Goal: Transaction & Acquisition: Register for event/course

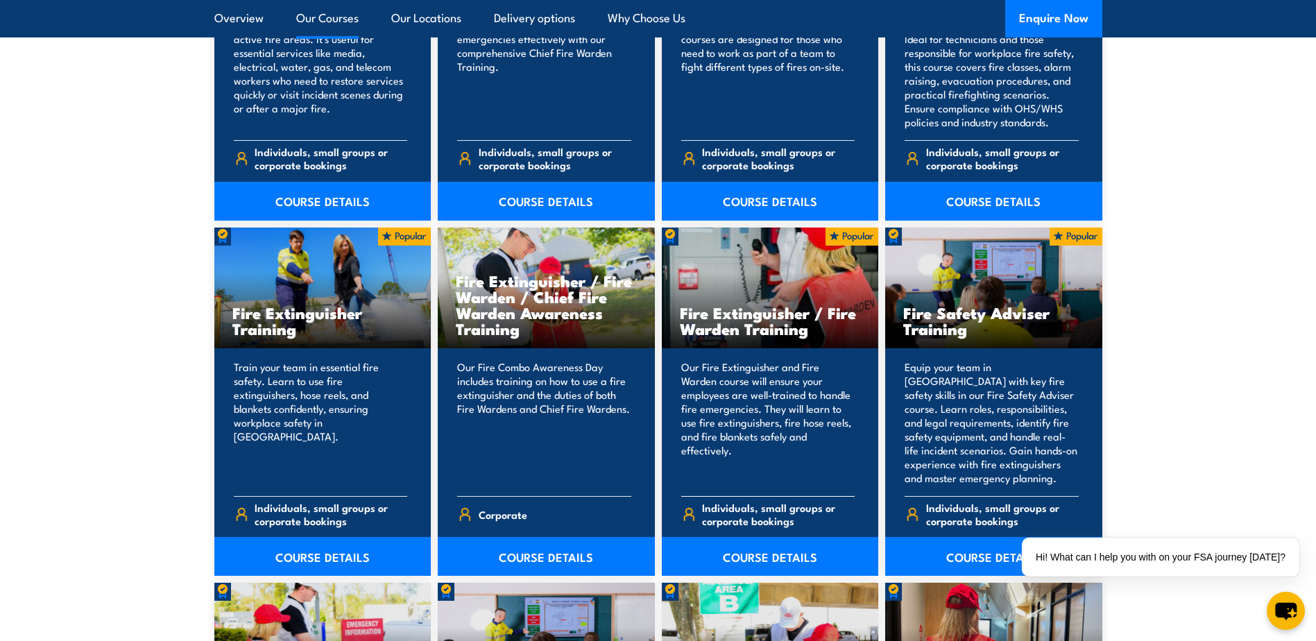
scroll to position [1318, 0]
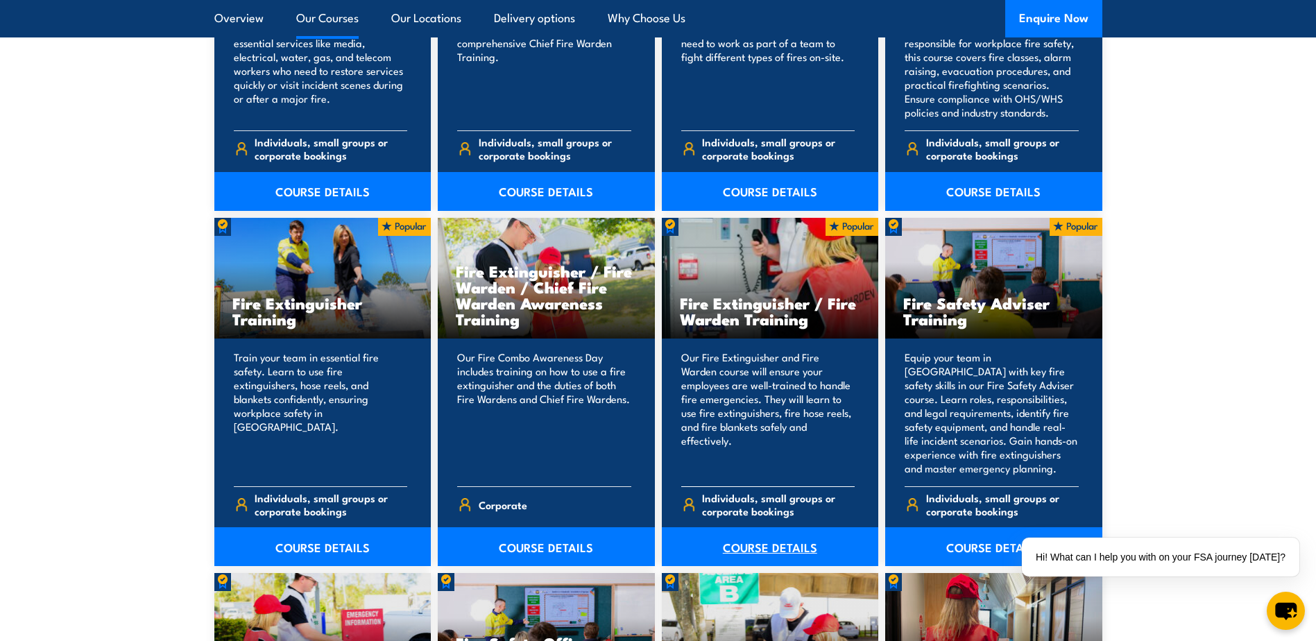
click at [747, 548] on link "COURSE DETAILS" at bounding box center [770, 546] width 217 height 39
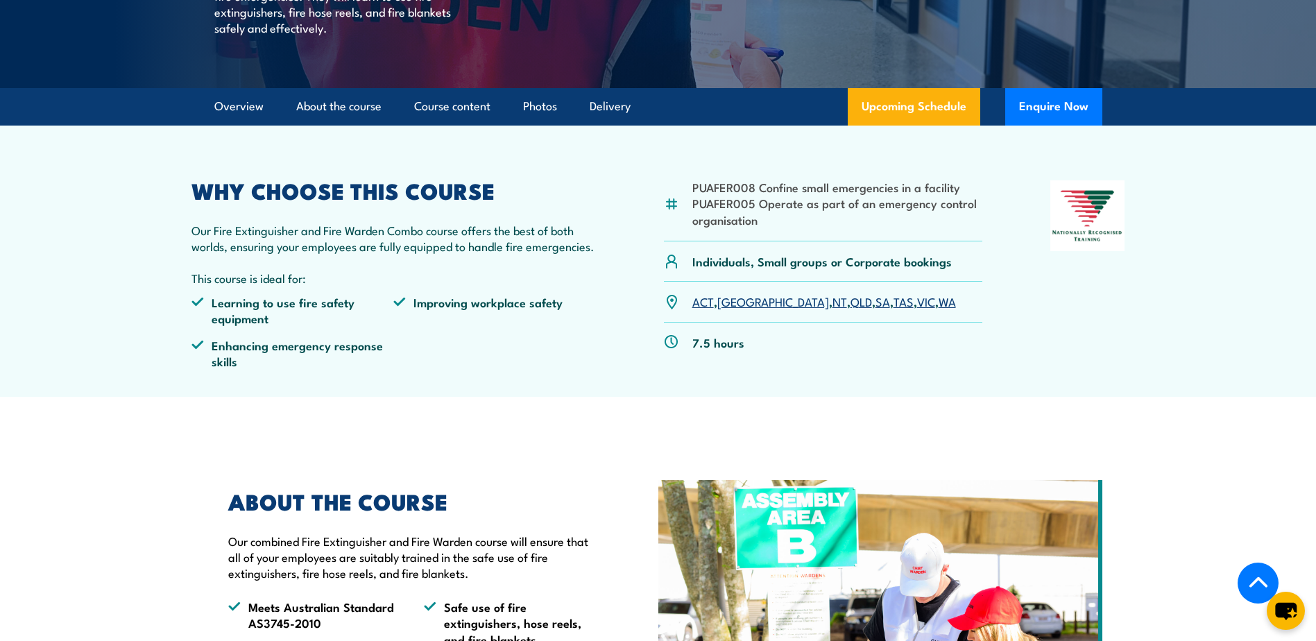
scroll to position [347, 0]
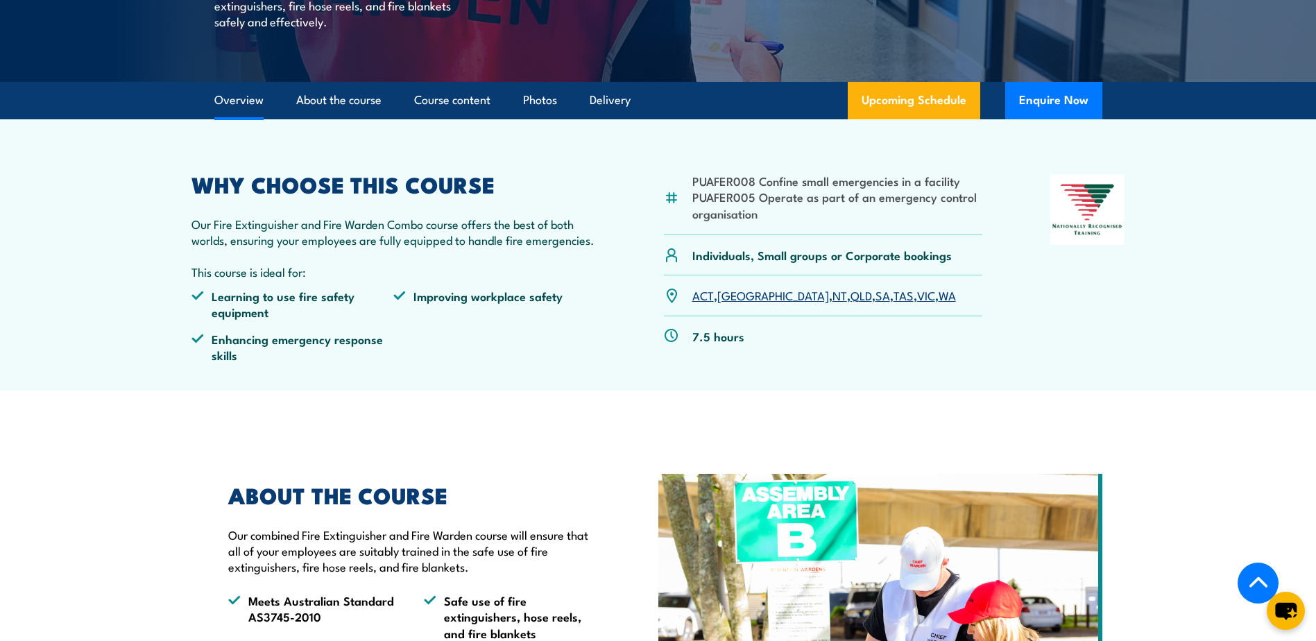
click at [917, 293] on link "VIC" at bounding box center [926, 294] width 18 height 17
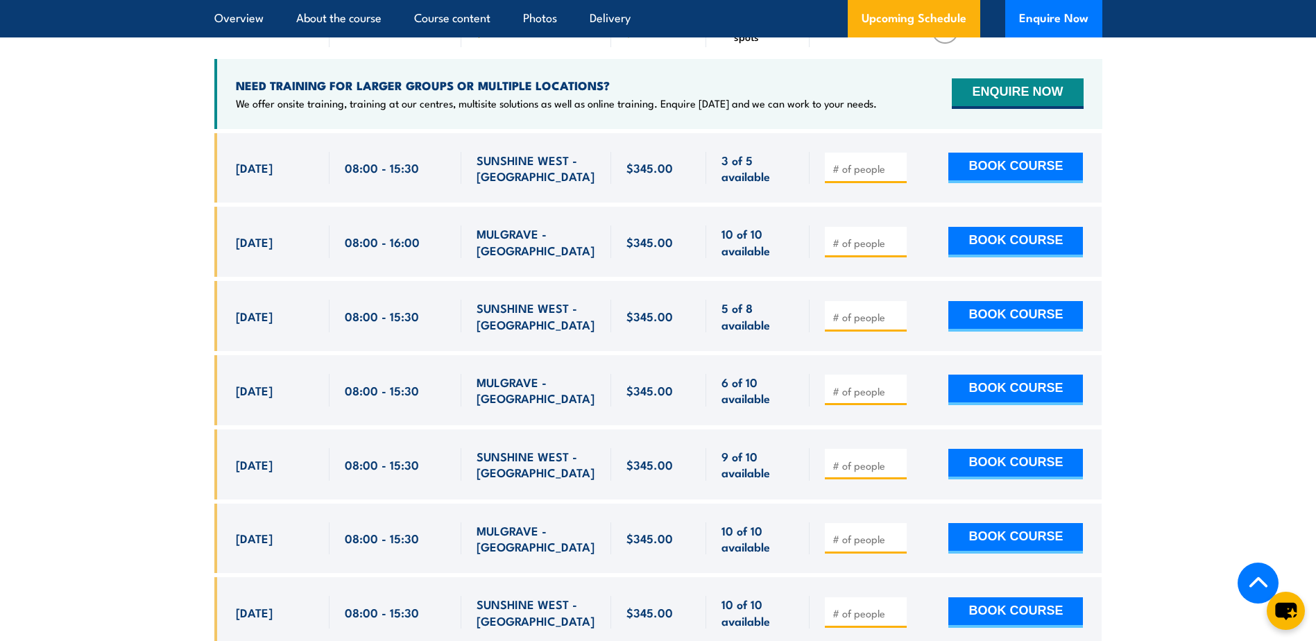
scroll to position [2381, 0]
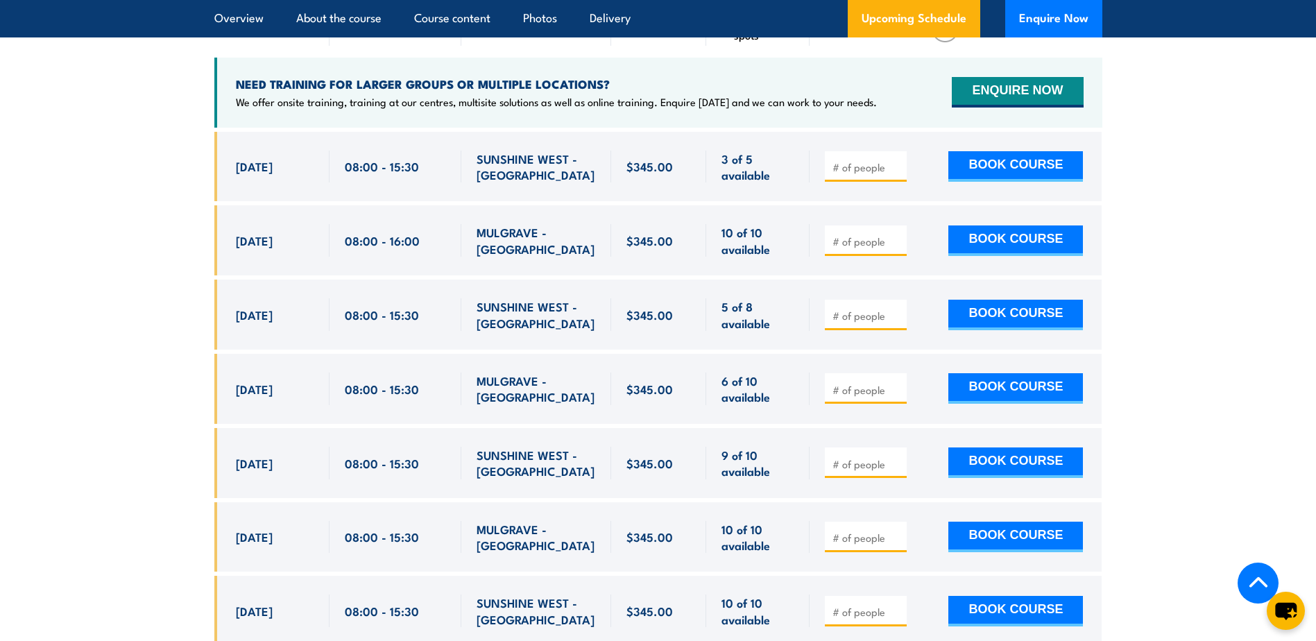
click at [872, 383] on input "number" at bounding box center [866, 390] width 69 height 14
type input "1"
click at [896, 383] on input "1" at bounding box center [866, 390] width 69 height 14
click at [1015, 373] on button "BOOK COURSE" at bounding box center [1015, 388] width 135 height 31
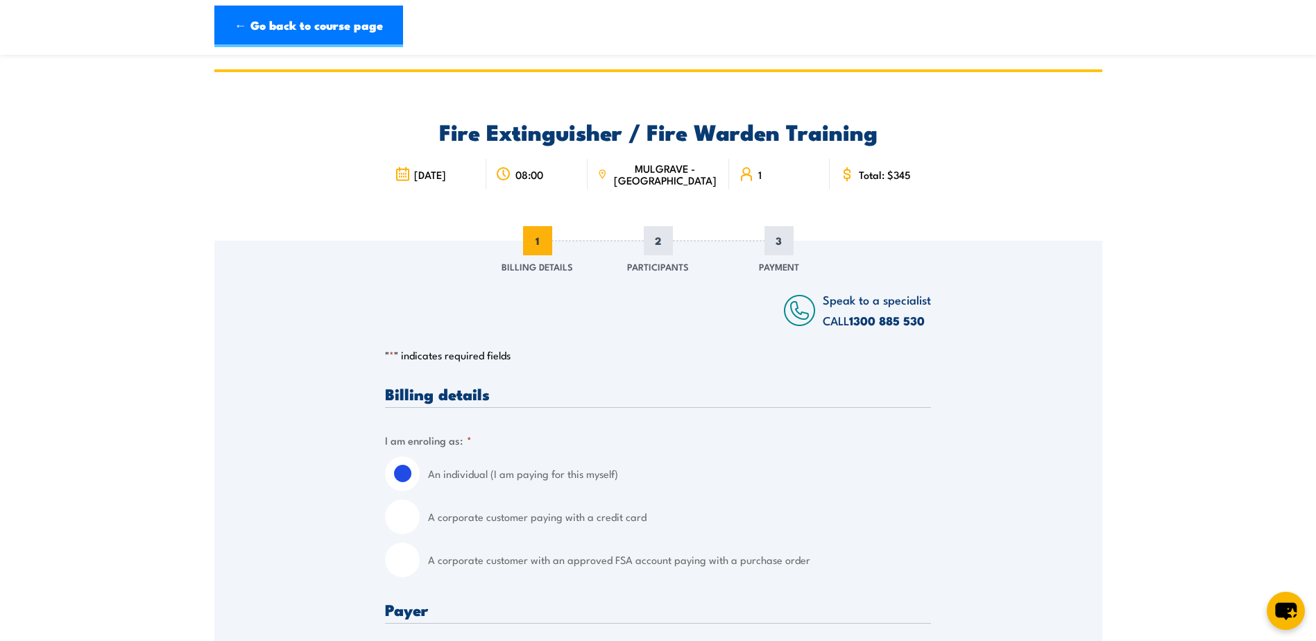
scroll to position [208, 0]
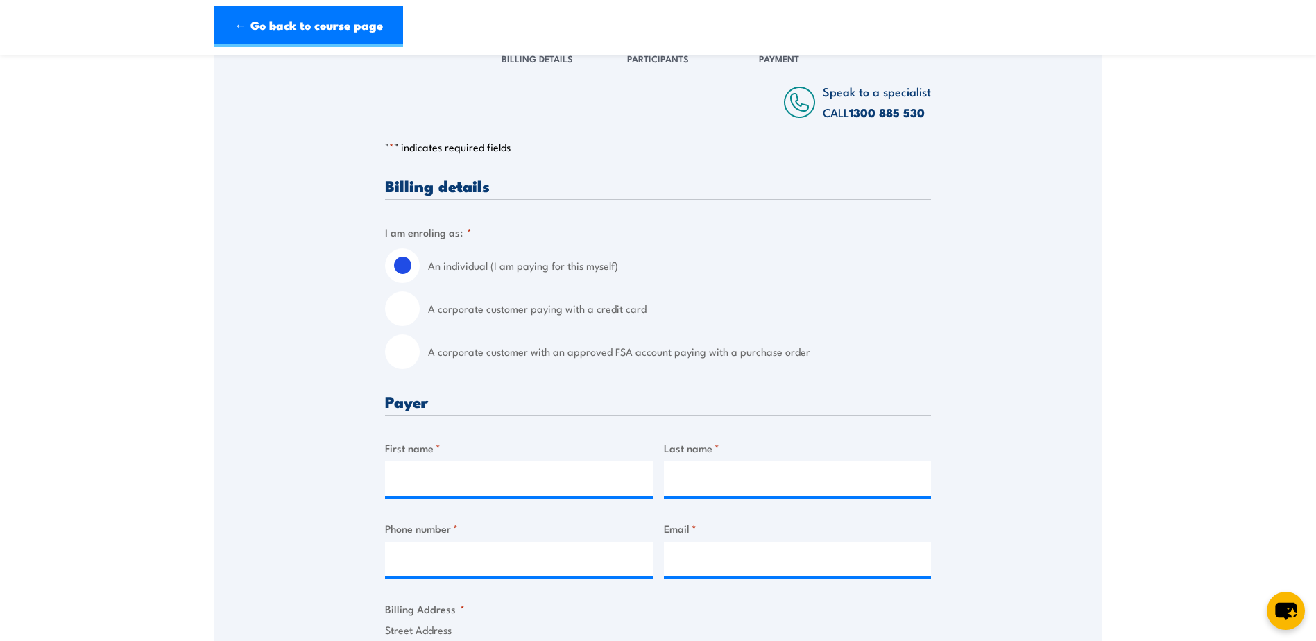
click at [399, 359] on input "A corporate customer with an approved FSA account paying with a purchase order" at bounding box center [402, 351] width 35 height 35
radio input "true"
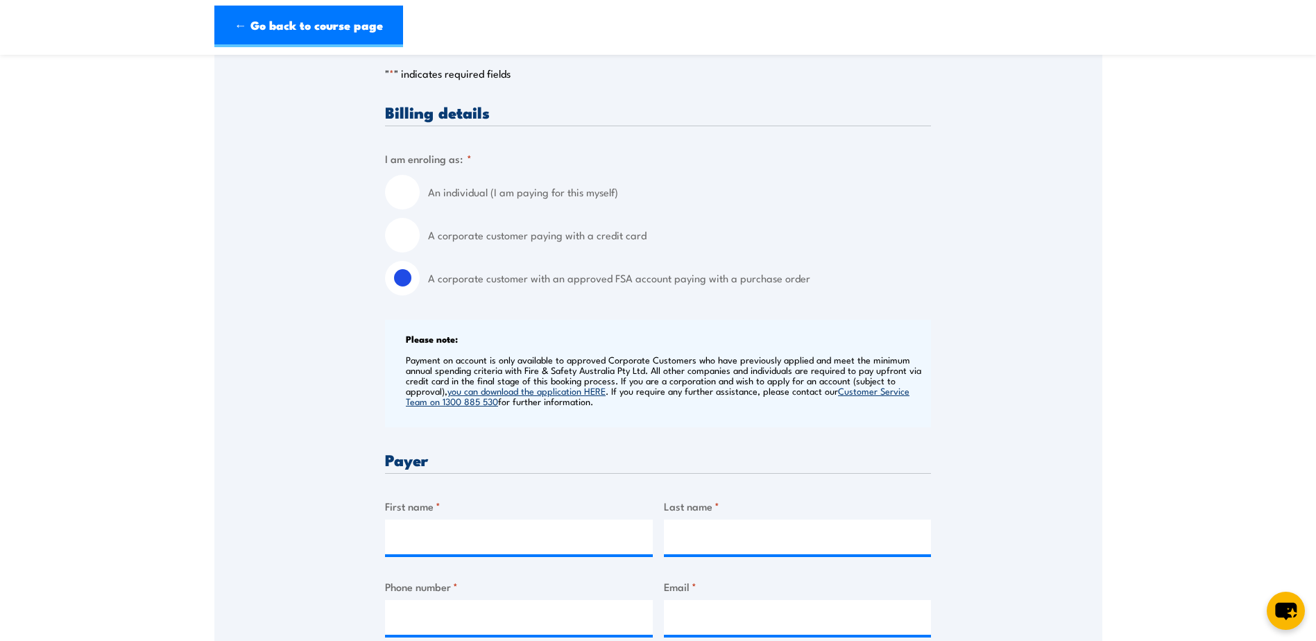
scroll to position [486, 0]
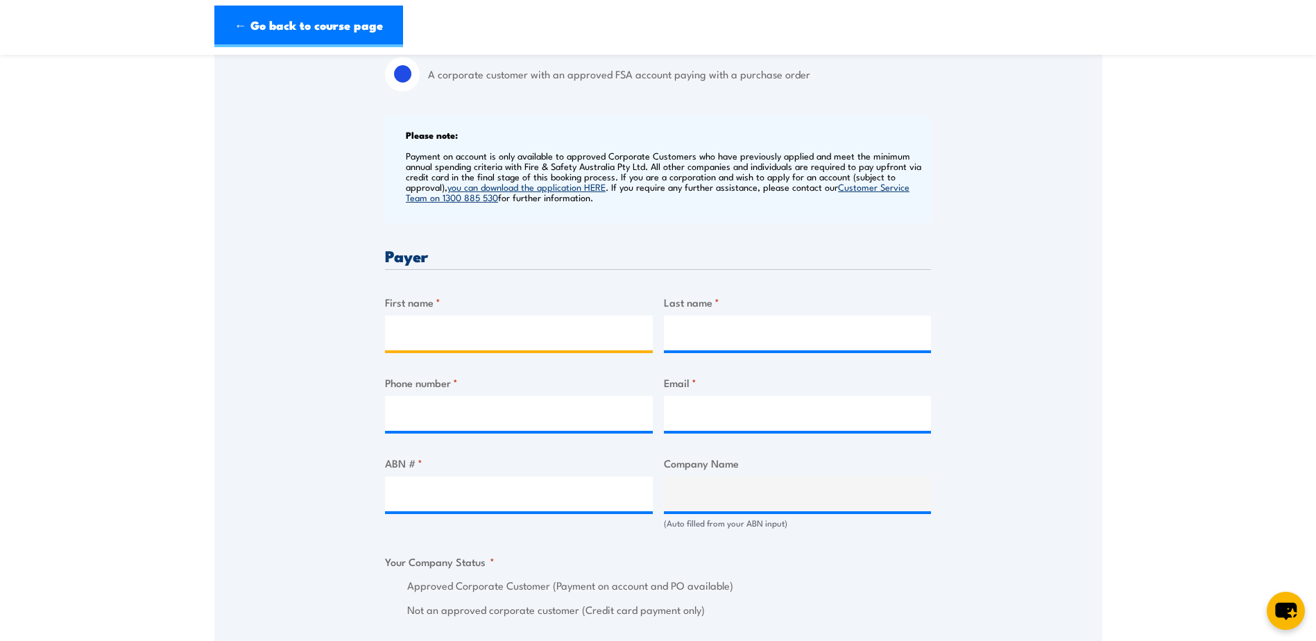
click at [561, 331] on input "First name *" at bounding box center [519, 333] width 268 height 35
type input "Joyce"
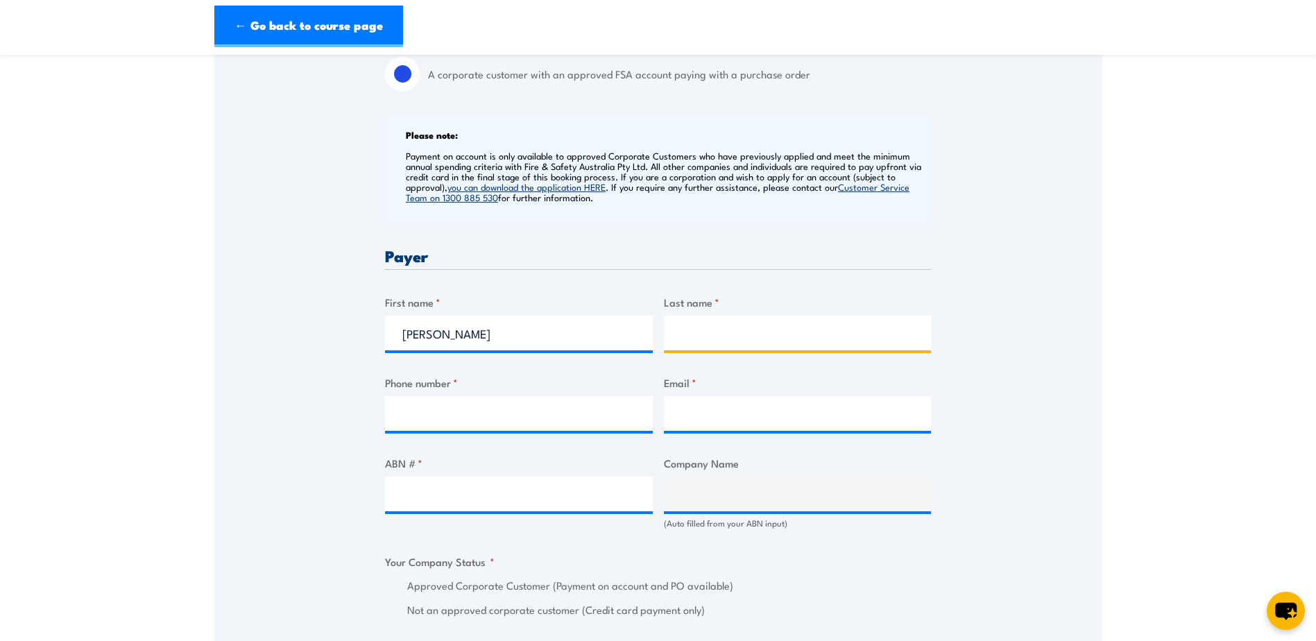
type input "Pow"
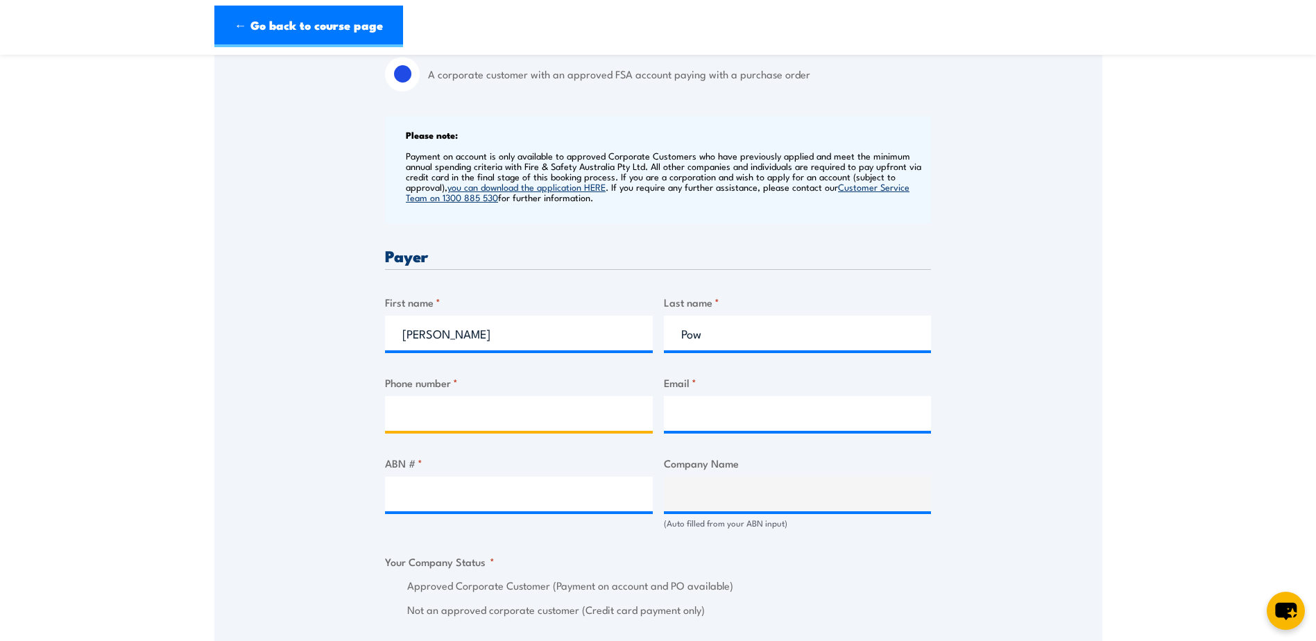
type input "0397225223"
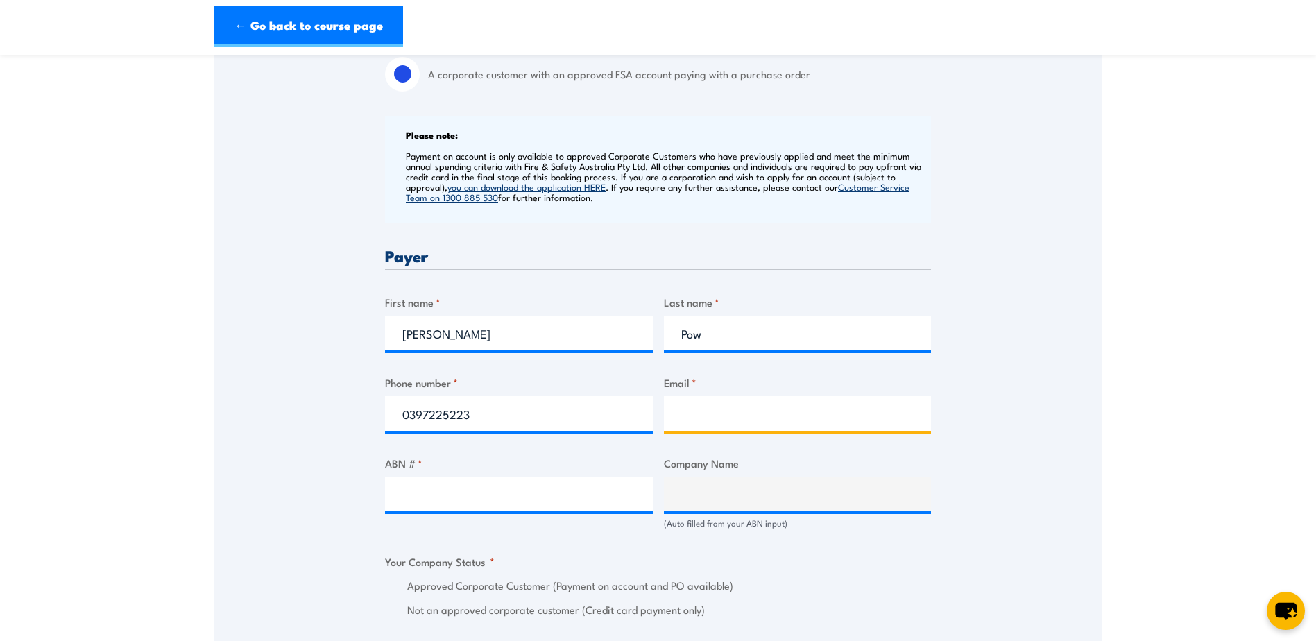
type input "joyce.pow@placard.com.au"
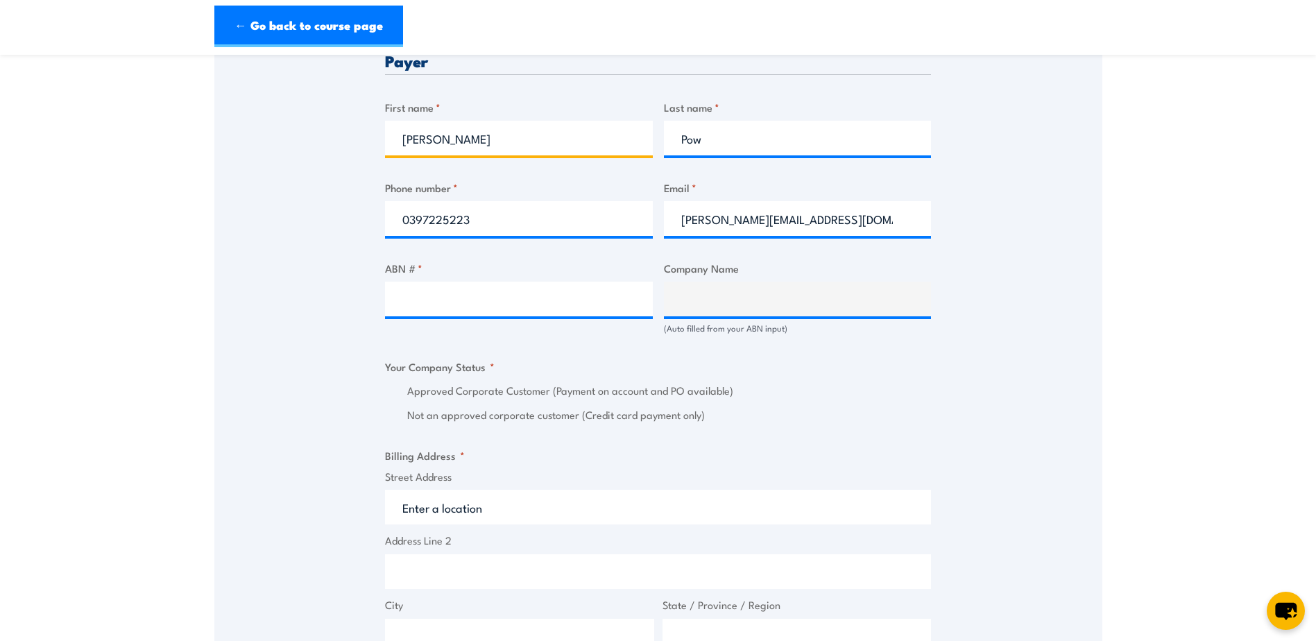
scroll to position [694, 0]
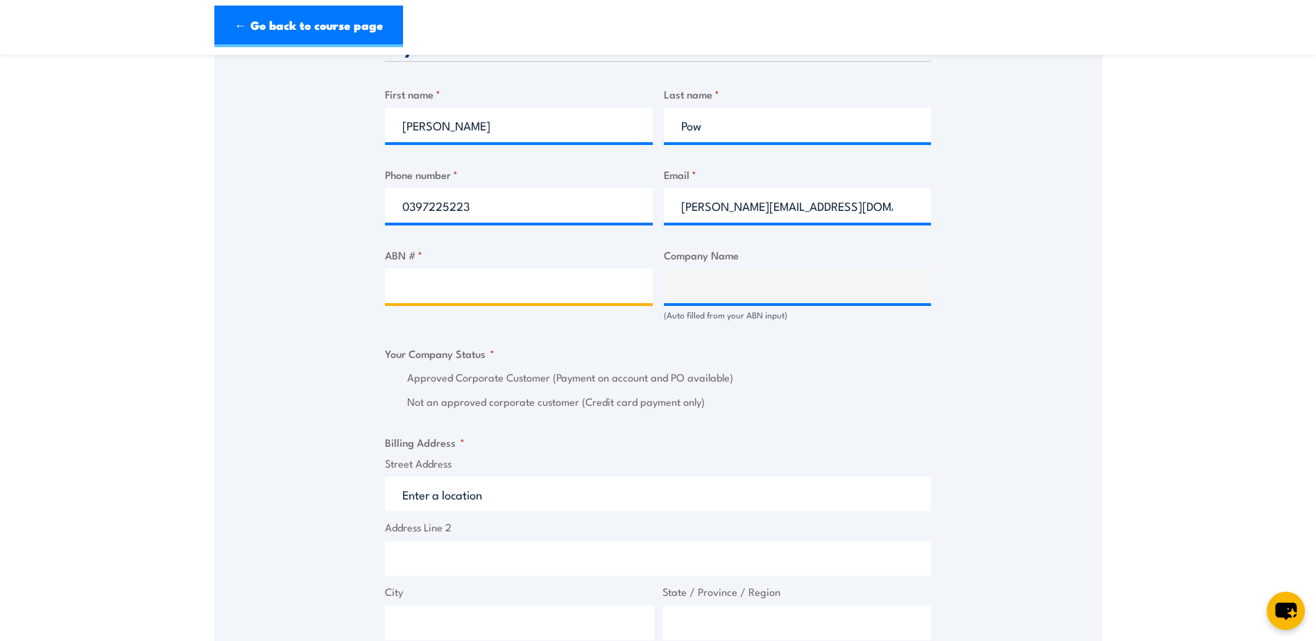
click at [554, 290] on input "ABN # *" at bounding box center [519, 285] width 268 height 35
type input "46074646343"
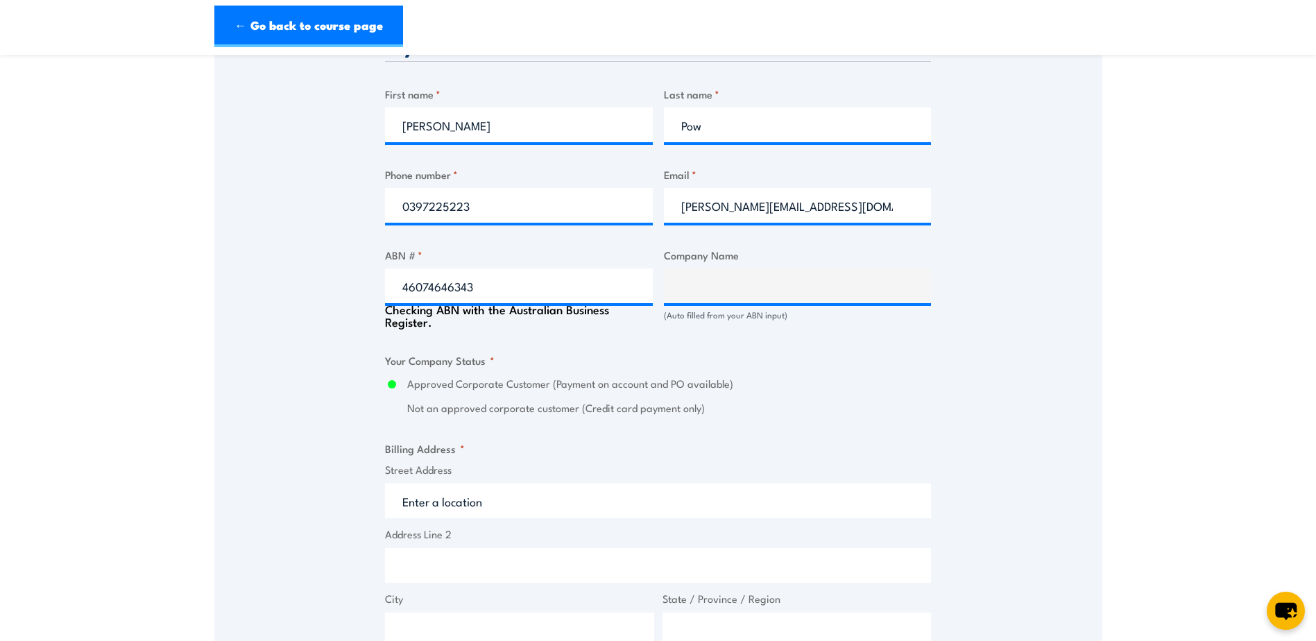
type input "PLACARD PTY LTD"
radio input "true"
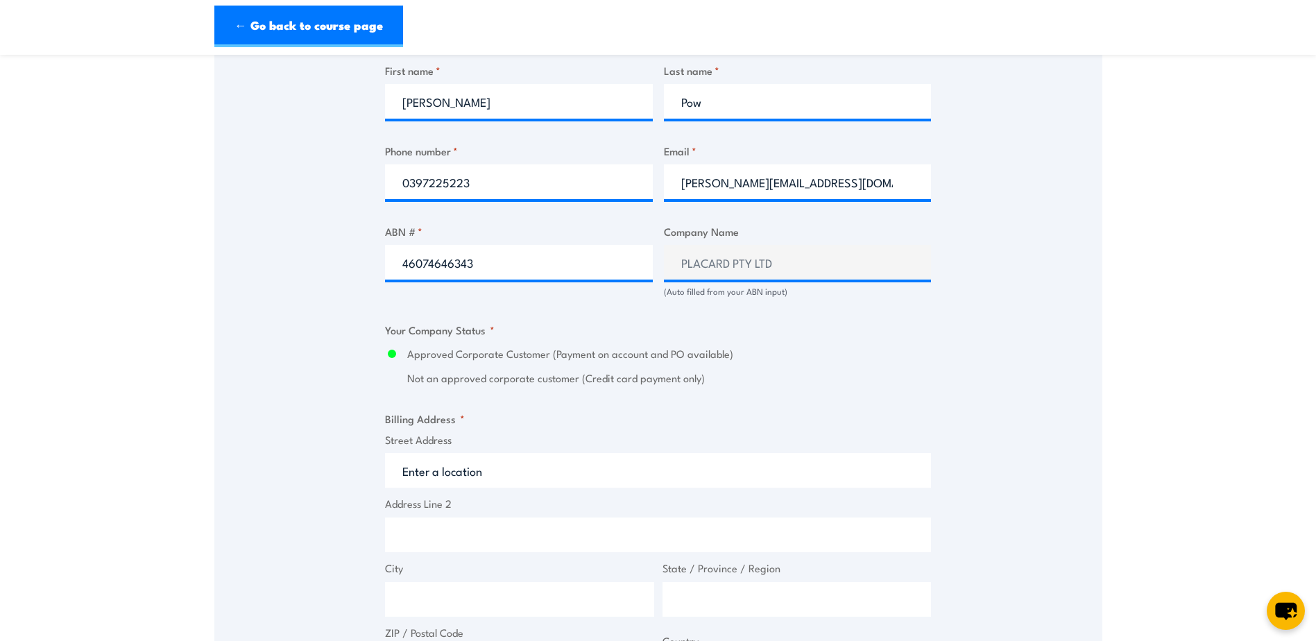
scroll to position [902, 0]
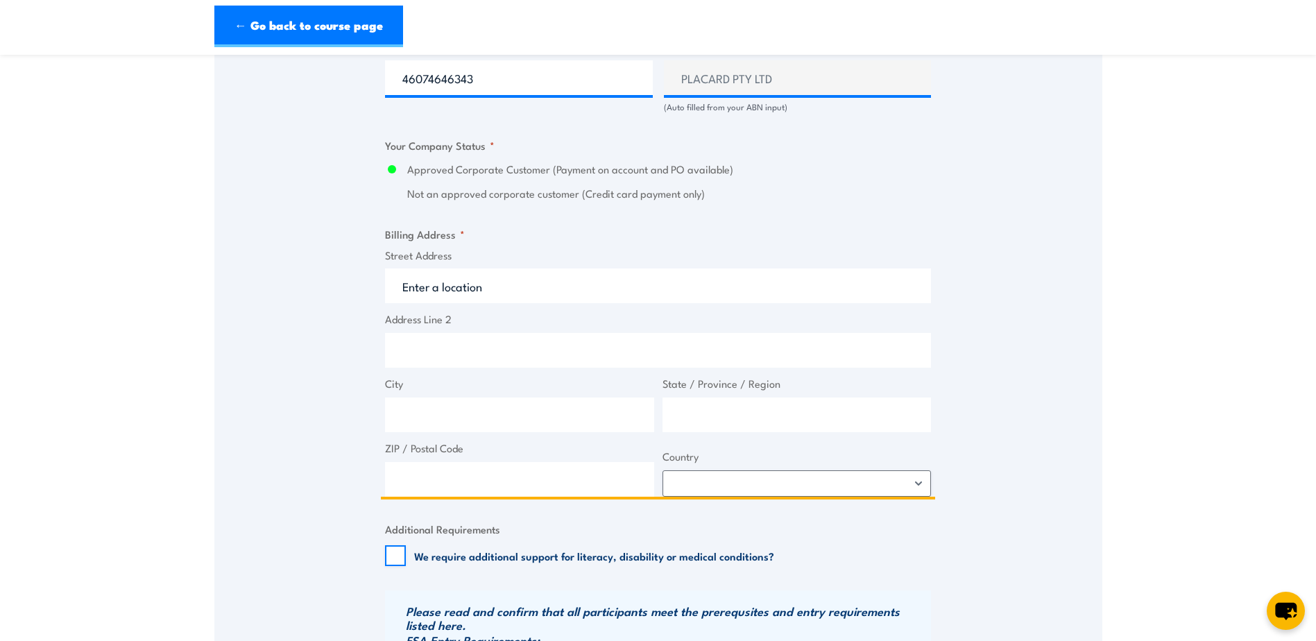
click at [524, 288] on input "Street Address" at bounding box center [658, 285] width 546 height 35
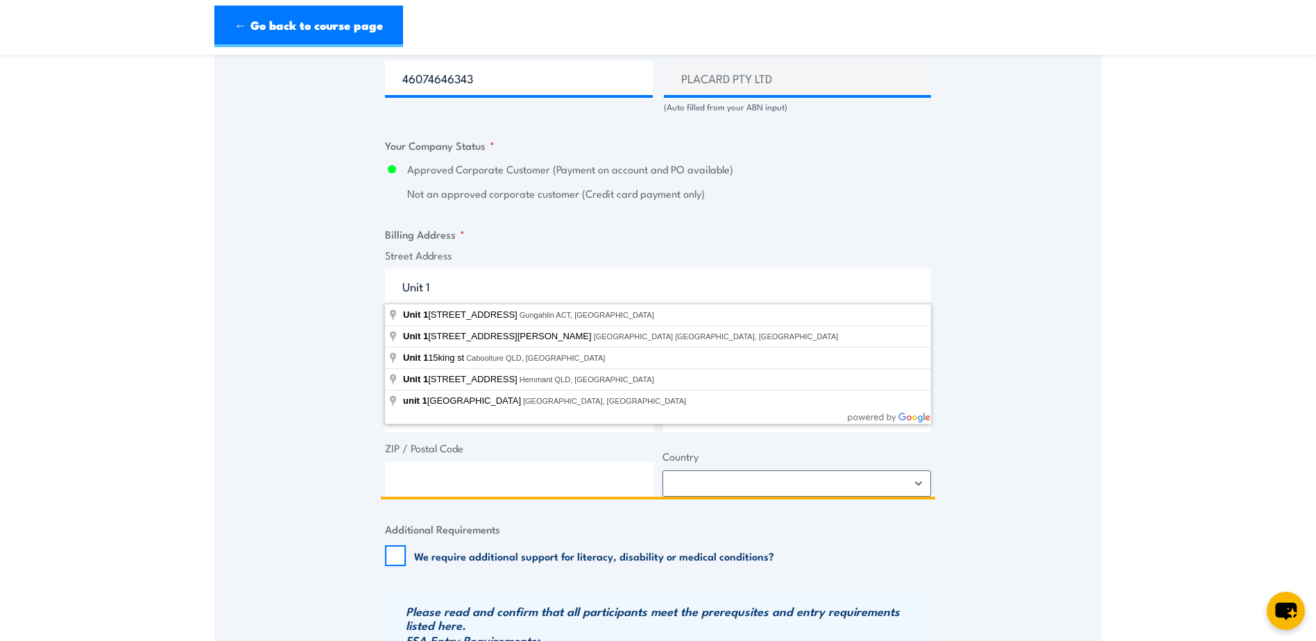
type input "Unit 1"
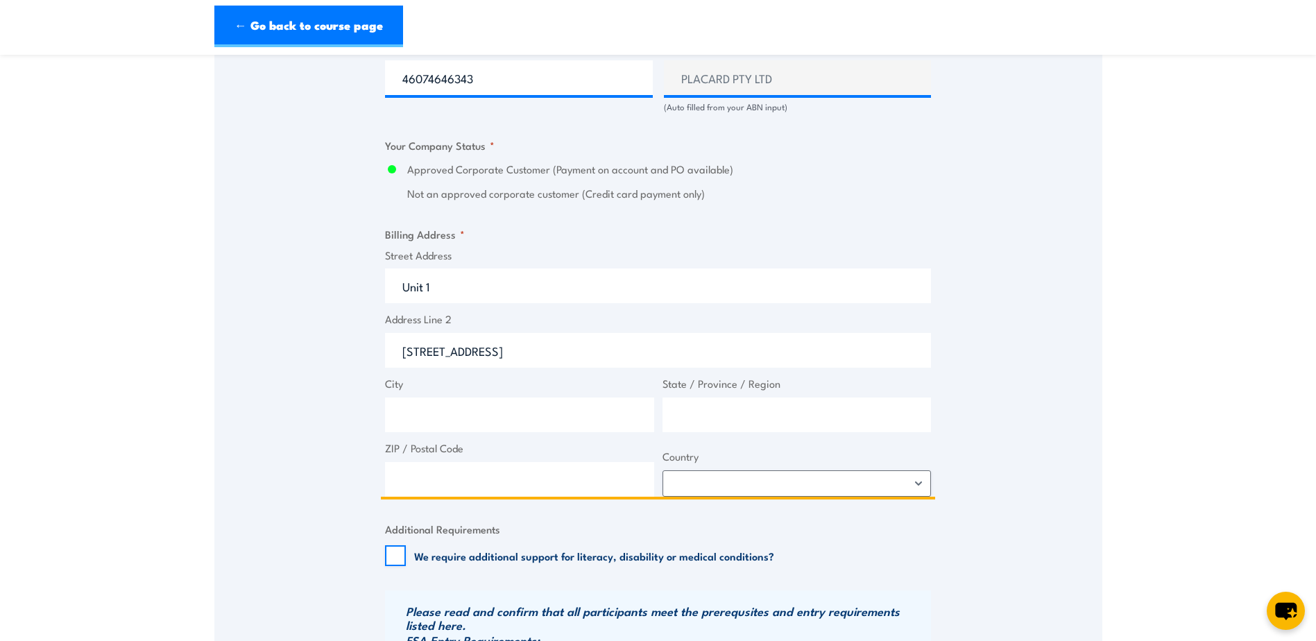
type input "51 Jersey Road"
type input "Bayswater"
type input "VIC"
type input "3153"
click at [921, 490] on select "Afghanistan Albania Algeria American Samoa Andorra Angola Anguilla Antarctica A…" at bounding box center [796, 483] width 269 height 26
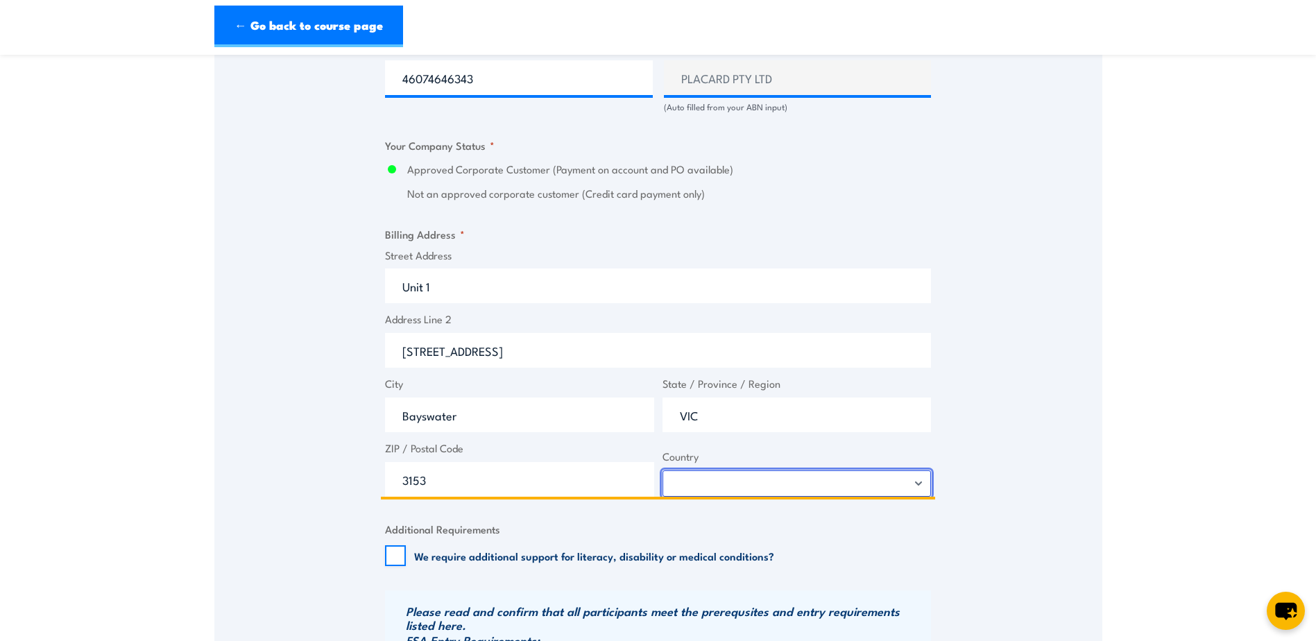
select select "Australia"
click at [662, 470] on select "Afghanistan Albania Algeria American Samoa Andorra Angola Anguilla Antarctica A…" at bounding box center [796, 483] width 269 height 26
click at [1013, 390] on div "Speak to a specialist CALL 1300 885 530 CALL 1300 885 530 " * " indicates requi…" at bounding box center [658, 104] width 888 height 1531
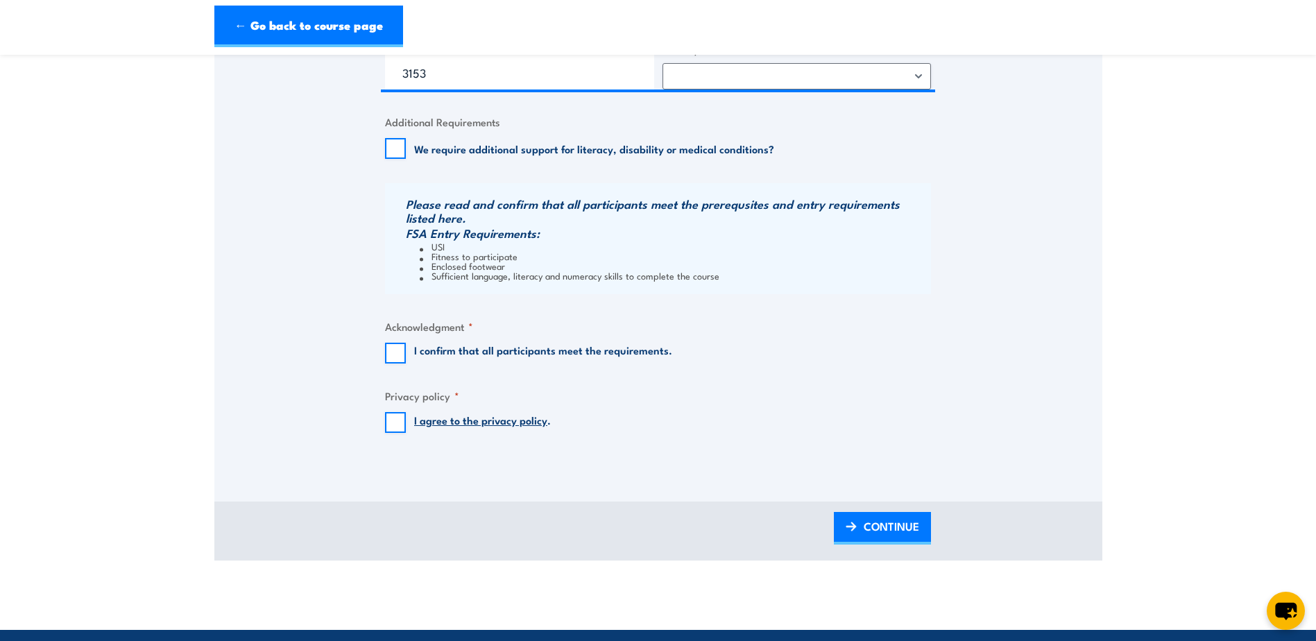
scroll to position [1318, 0]
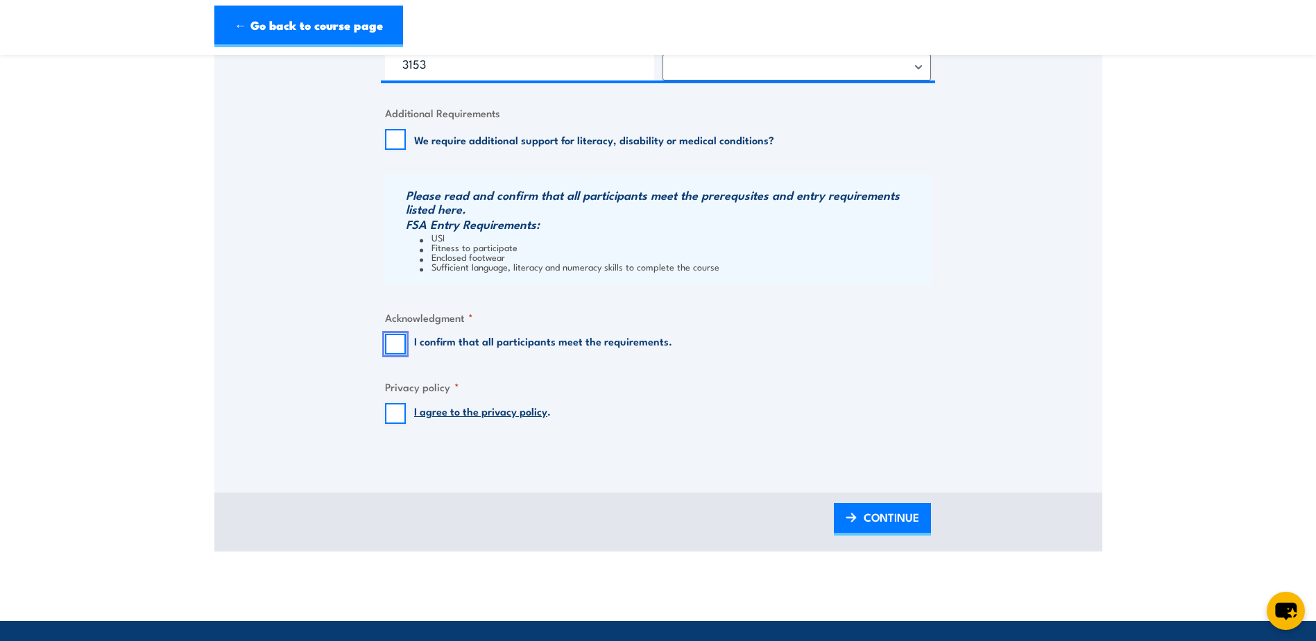
click at [392, 348] on input "I confirm that all participants meet the requirements." at bounding box center [395, 344] width 21 height 21
checkbox input "true"
click at [394, 422] on input "I agree to the privacy policy ." at bounding box center [395, 413] width 21 height 21
checkbox input "true"
click at [871, 517] on span "CONTINUE" at bounding box center [891, 517] width 55 height 37
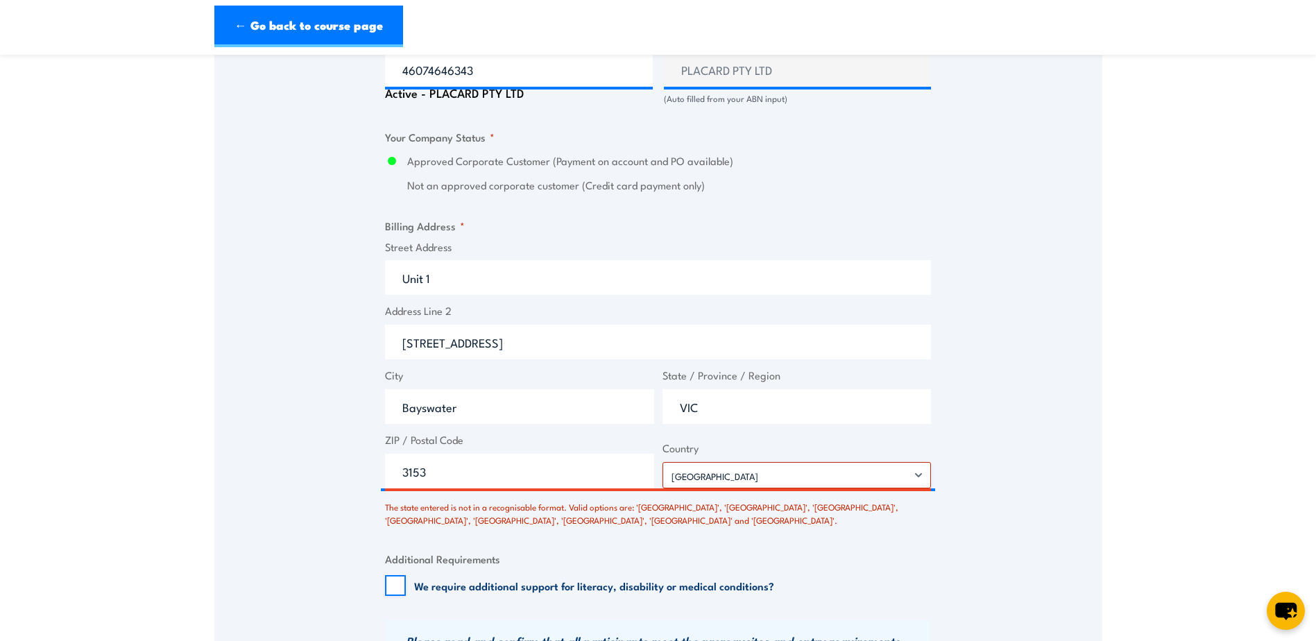
scroll to position [1015, 0]
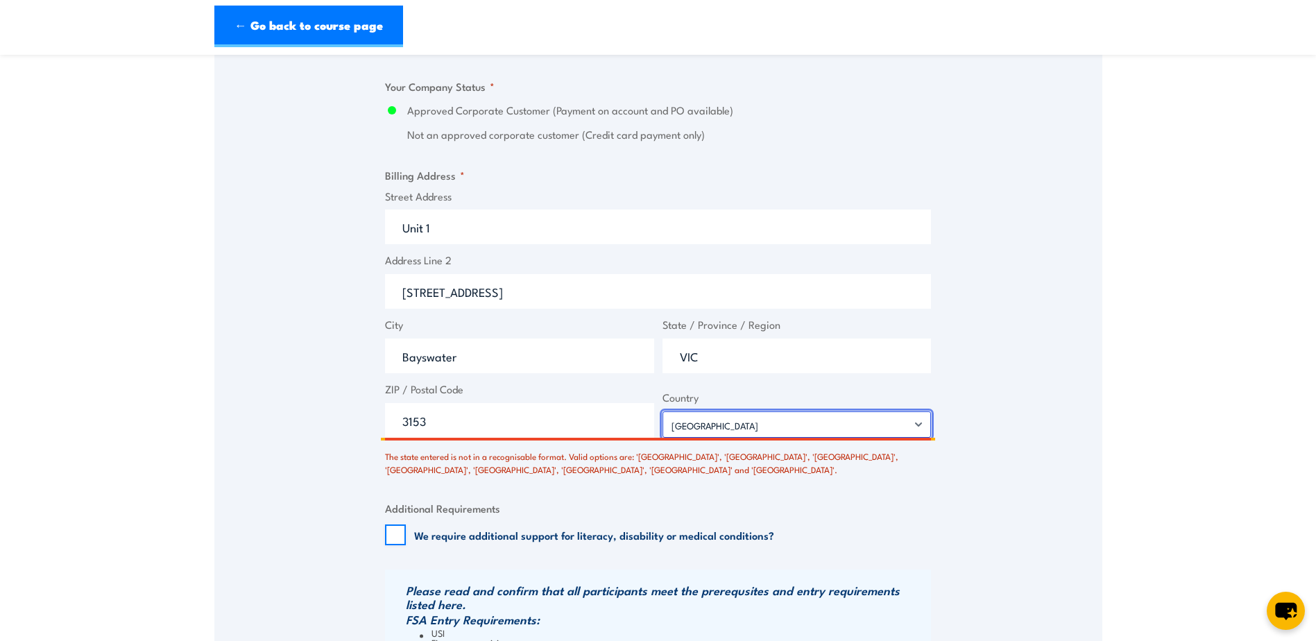
click at [741, 429] on select "Afghanistan Albania Algeria American Samoa Andorra Angola Anguilla Antarctica A…" at bounding box center [796, 424] width 269 height 26
click at [662, 411] on select "Afghanistan Albania Algeria American Samoa Andorra Angola Anguilla Antarctica A…" at bounding box center [796, 424] width 269 height 26
click at [728, 357] on input "VIC" at bounding box center [796, 356] width 269 height 35
type input "Victoria"
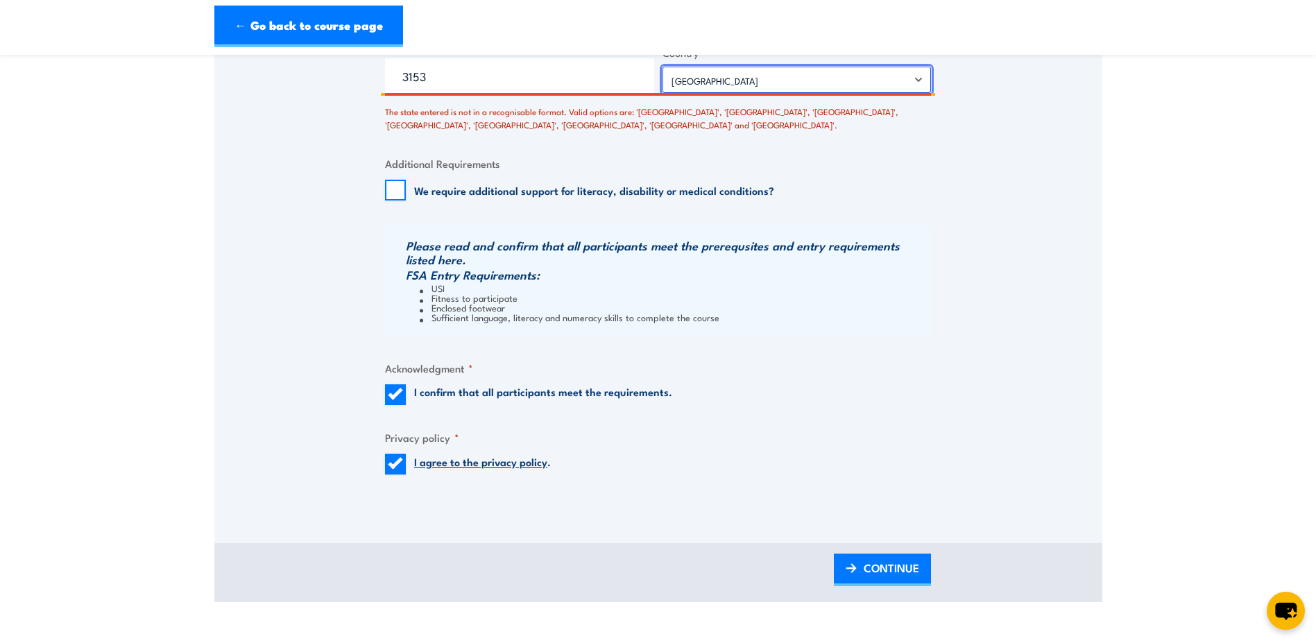
scroll to position [1362, 0]
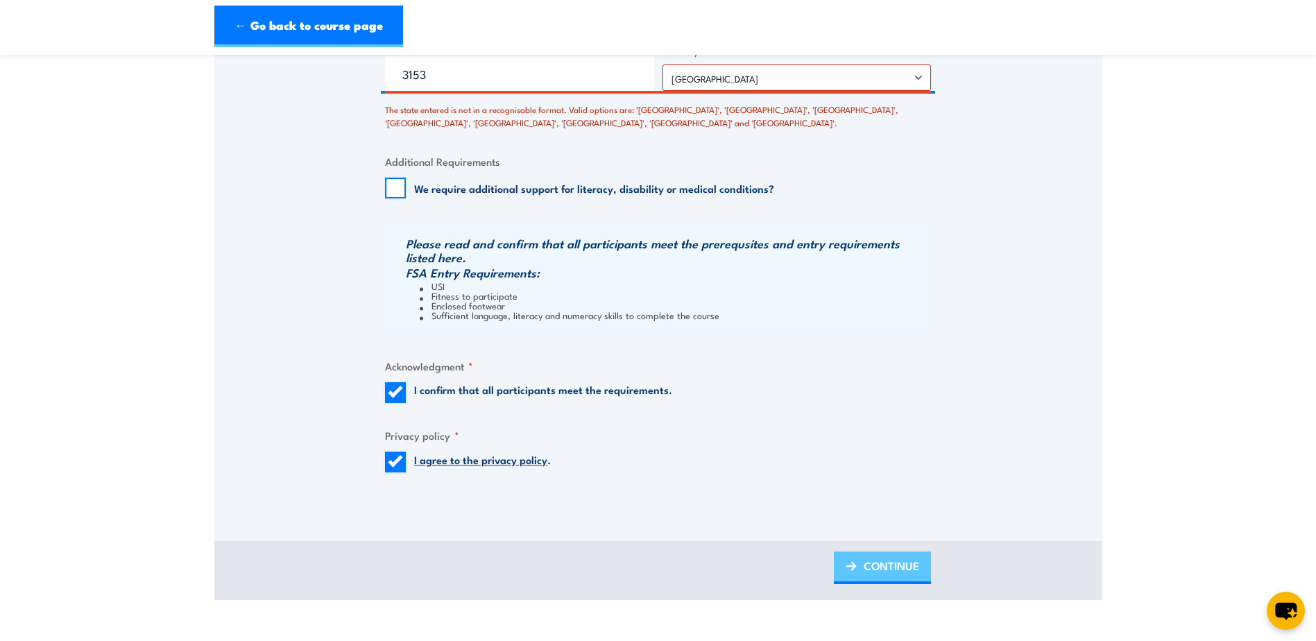
click at [868, 566] on span "CONTINUE" at bounding box center [891, 565] width 55 height 37
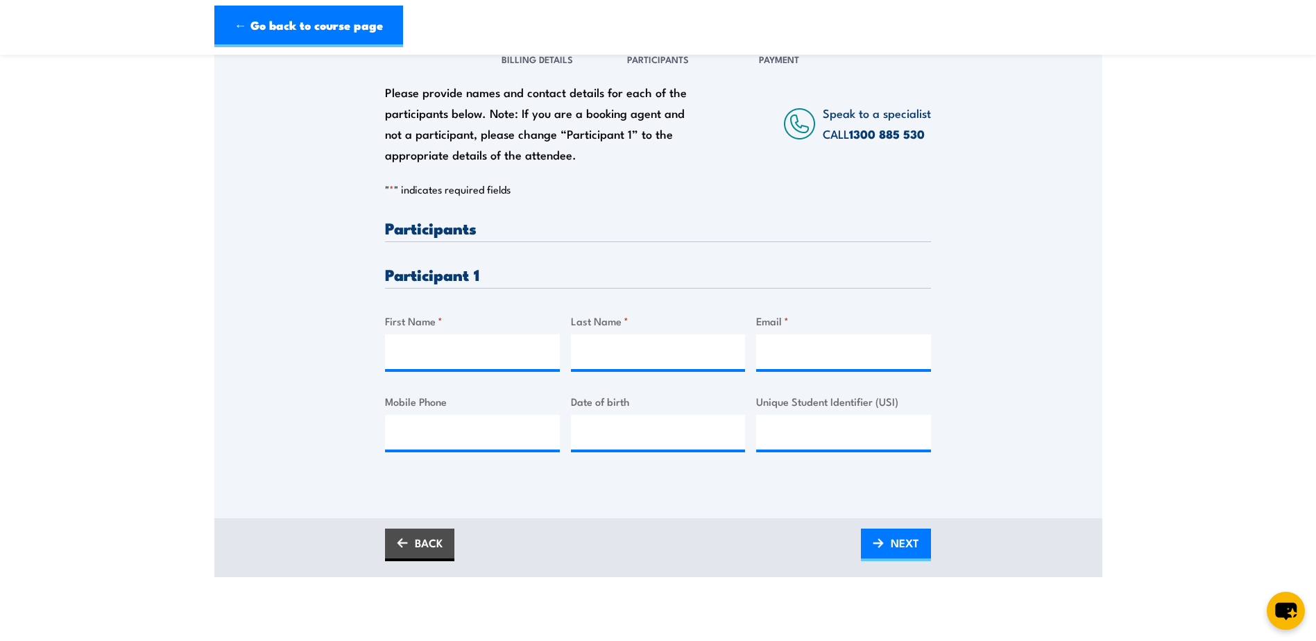
scroll to position [208, 0]
click at [476, 344] on input "First Name *" at bounding box center [472, 351] width 175 height 35
type input "Simon"
type input "Kirkland"
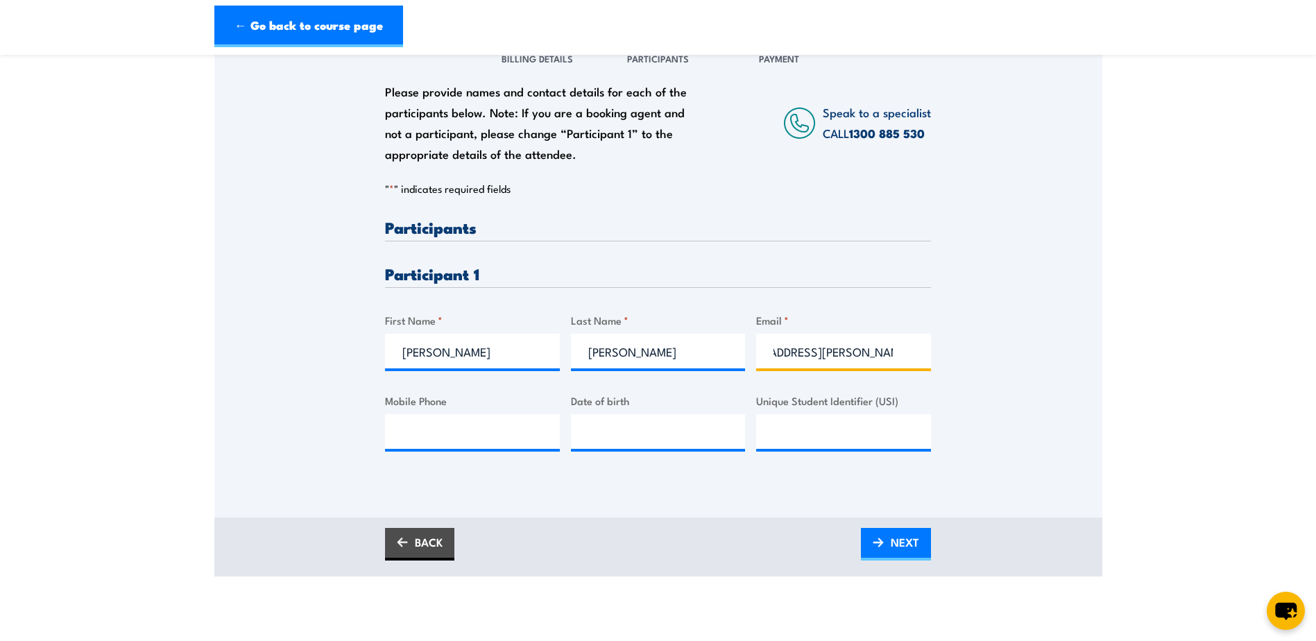
type input "simon.kirkland@placard.com.au"
type input "0408466722"
type input "__/__/____"
click at [878, 547] on link "NEXT" at bounding box center [896, 544] width 70 height 33
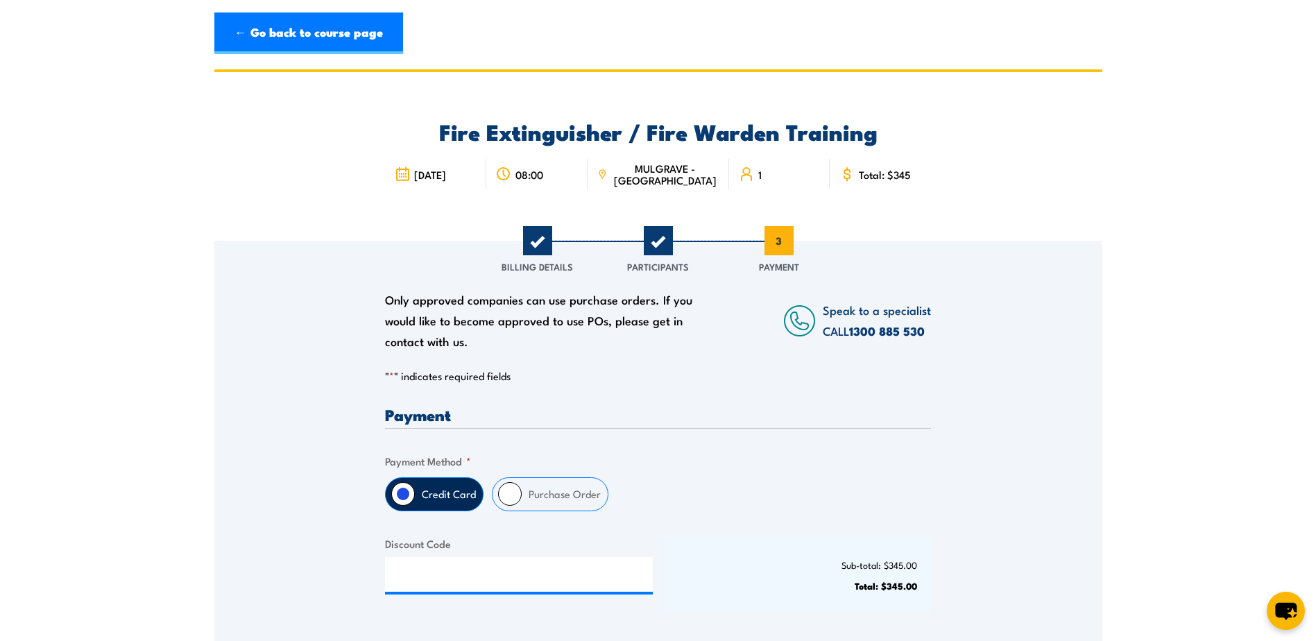
click at [515, 493] on input "Purchase Order" at bounding box center [510, 494] width 24 height 24
radio input "true"
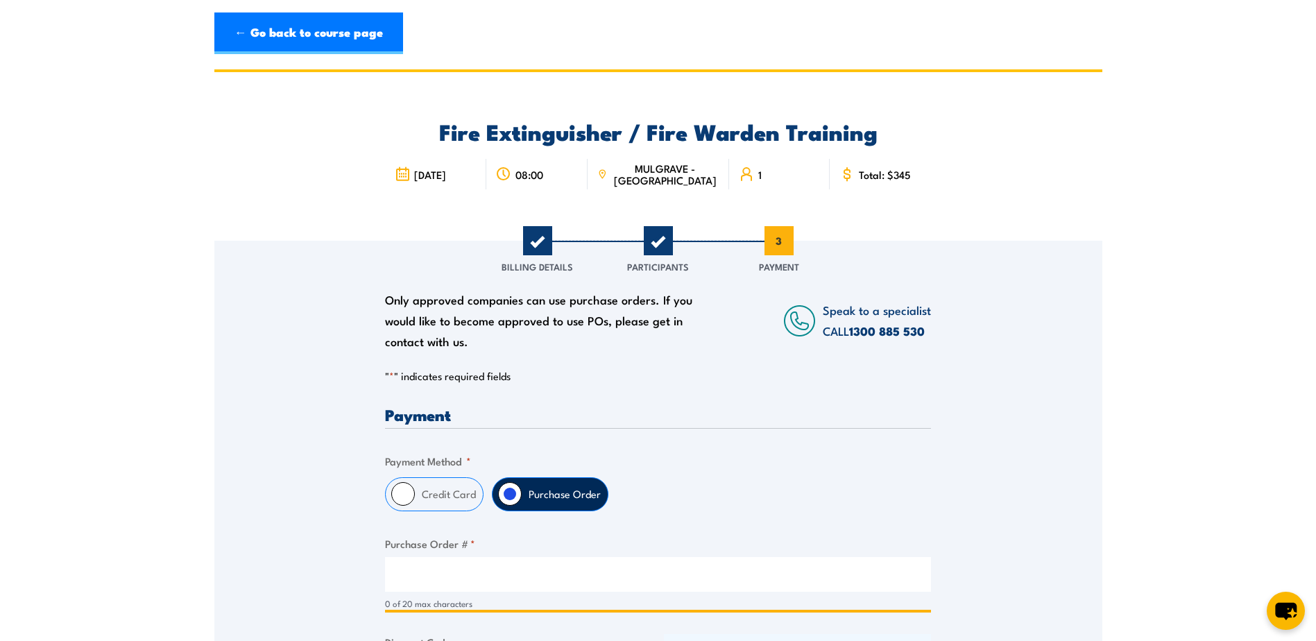
click at [526, 576] on input "Purchase Order # *" at bounding box center [658, 574] width 546 height 35
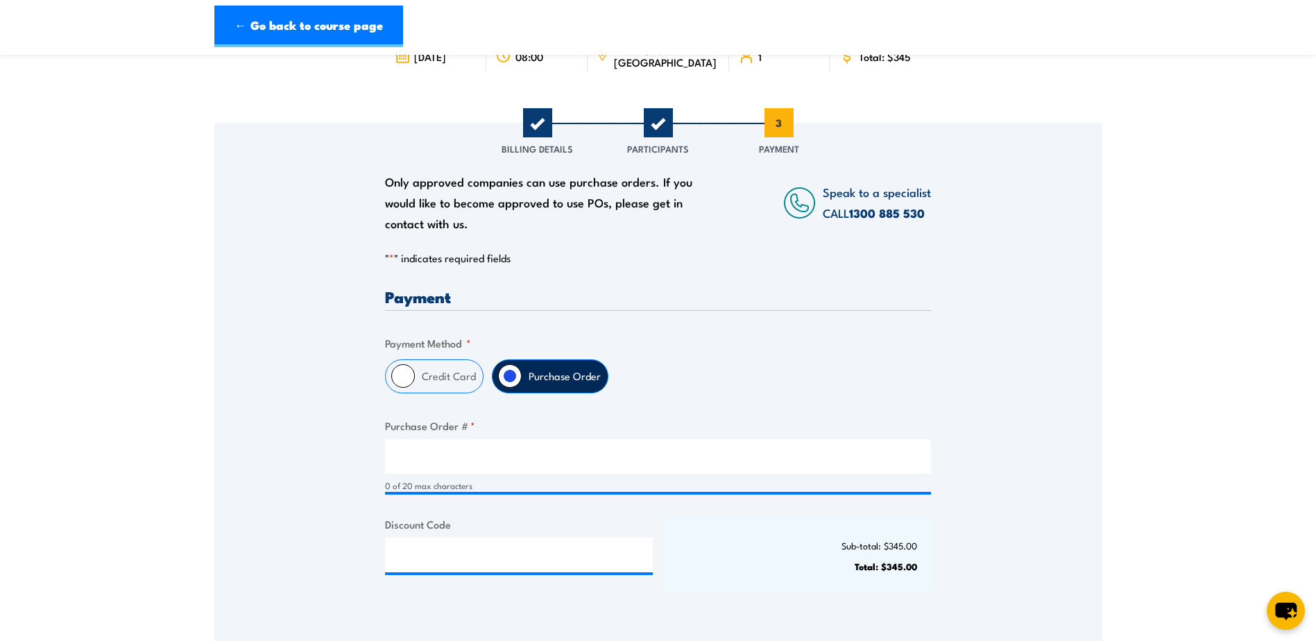
scroll to position [208, 0]
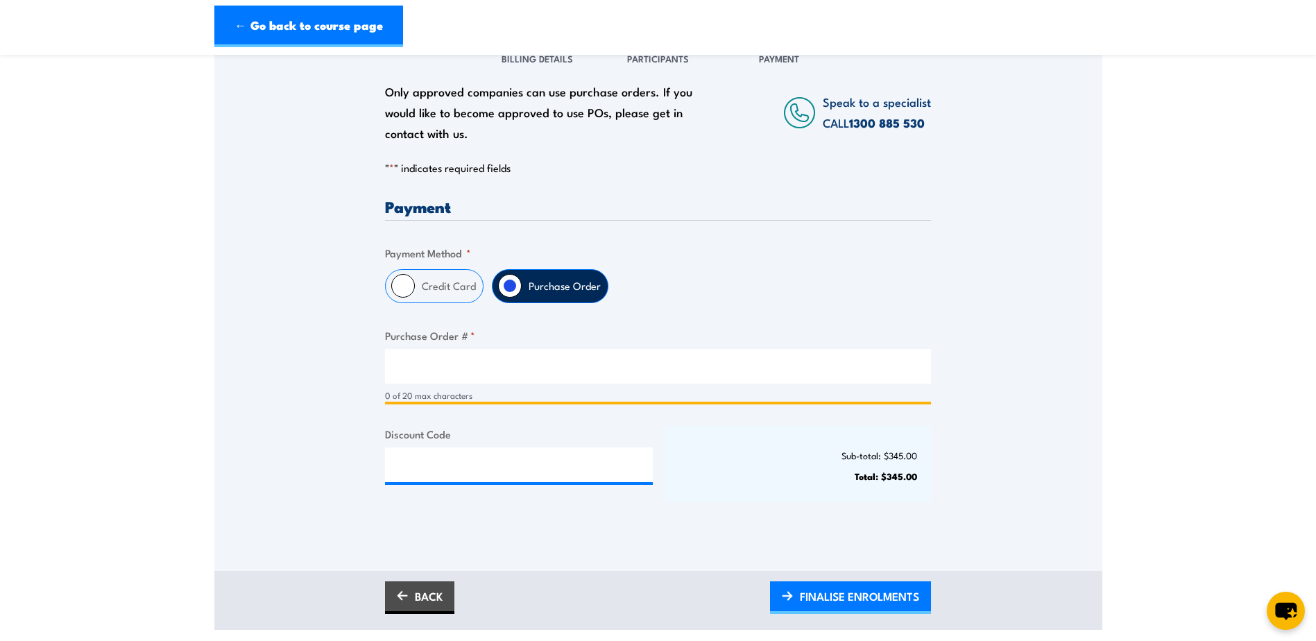
click at [500, 368] on input "Purchase Order # *" at bounding box center [658, 366] width 546 height 35
paste input "198680"
type input "198680"
click at [594, 368] on input "198680" at bounding box center [658, 366] width 546 height 35
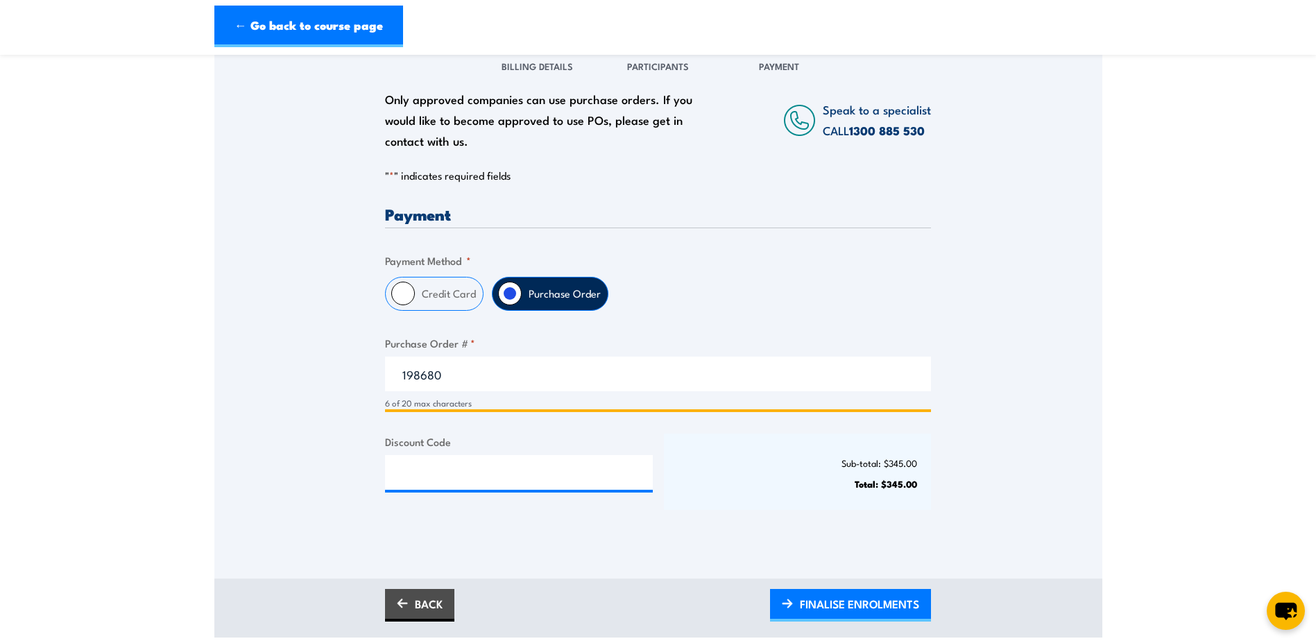
scroll to position [277, 0]
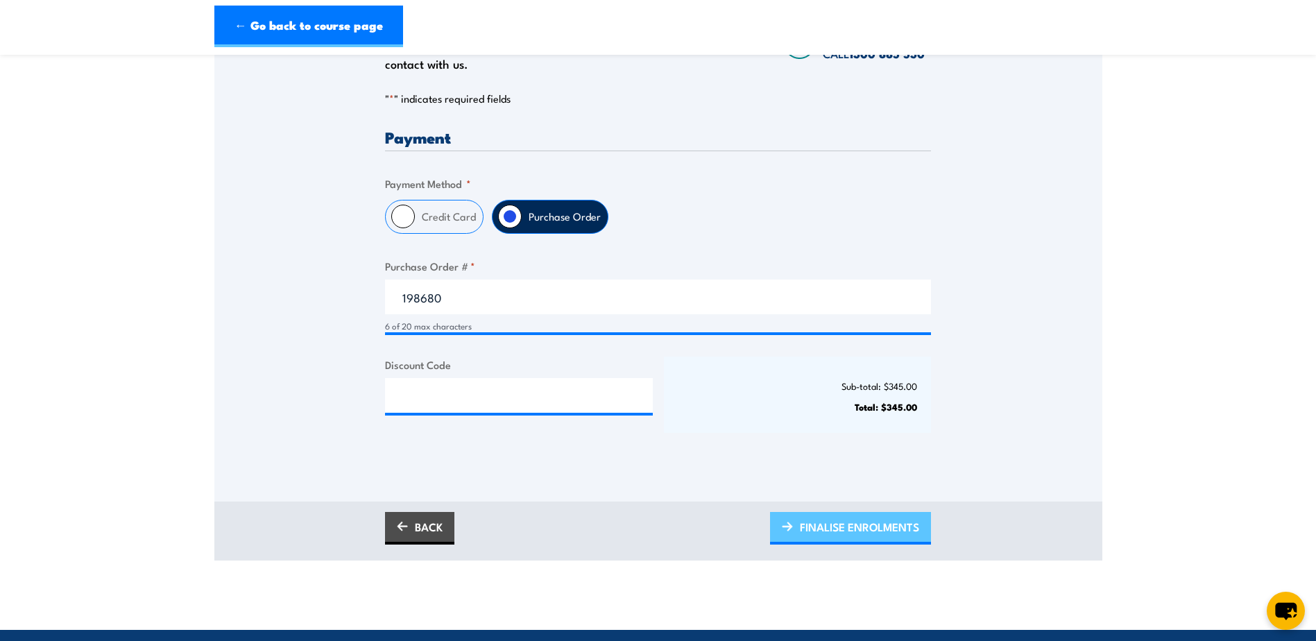
click at [868, 531] on span "FINALISE ENROLMENTS" at bounding box center [859, 526] width 119 height 37
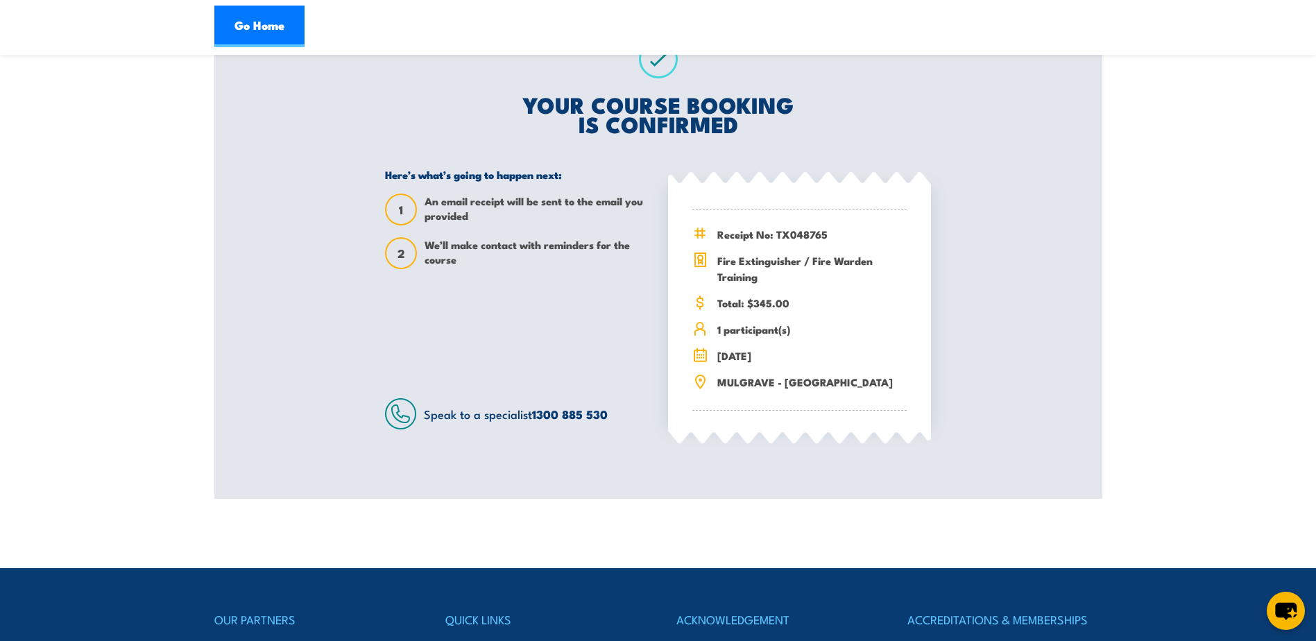
scroll to position [347, 0]
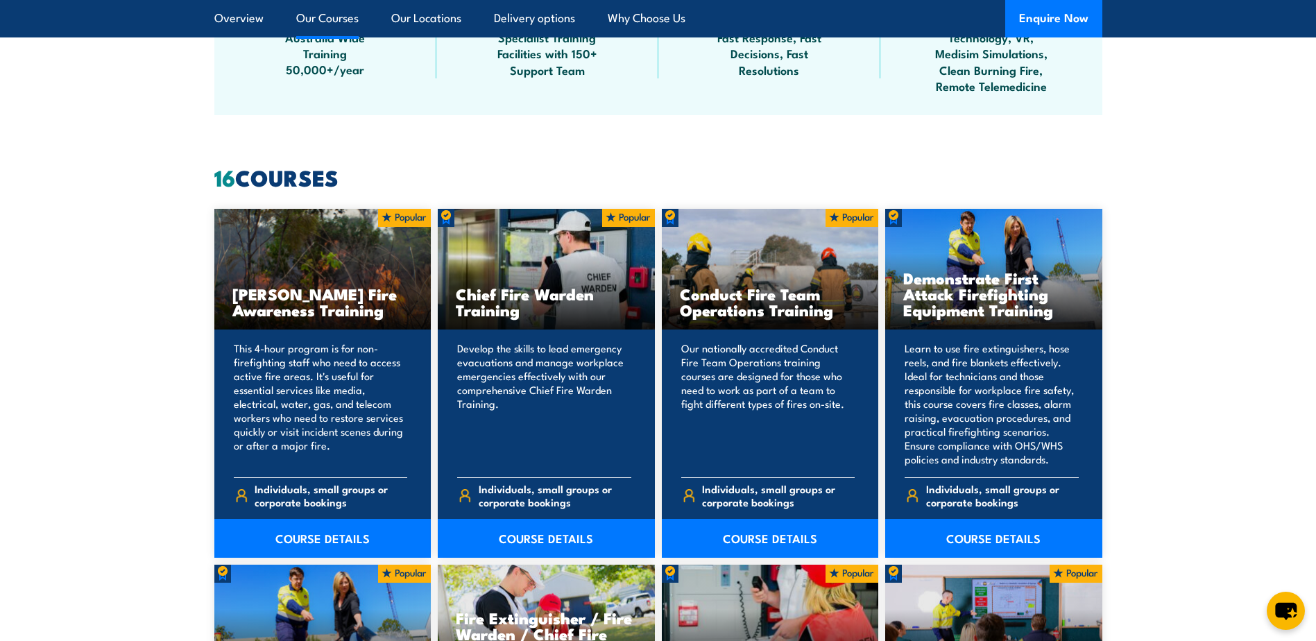
scroll to position [1318, 0]
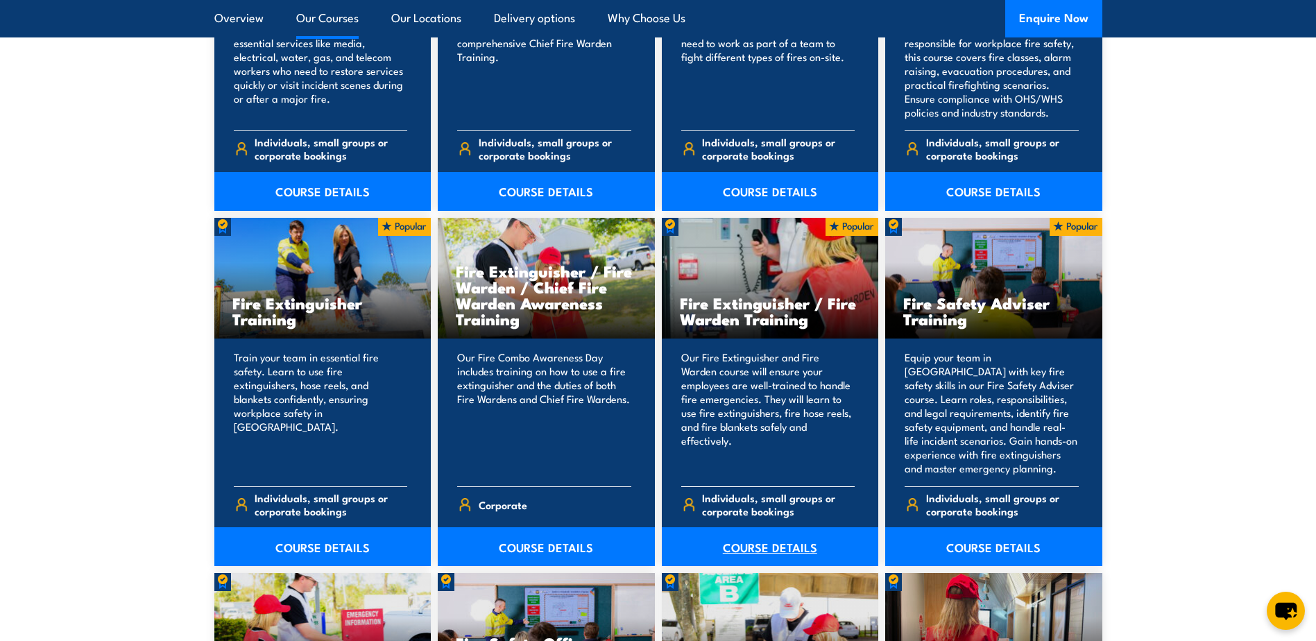
click at [751, 543] on link "COURSE DETAILS" at bounding box center [770, 546] width 217 height 39
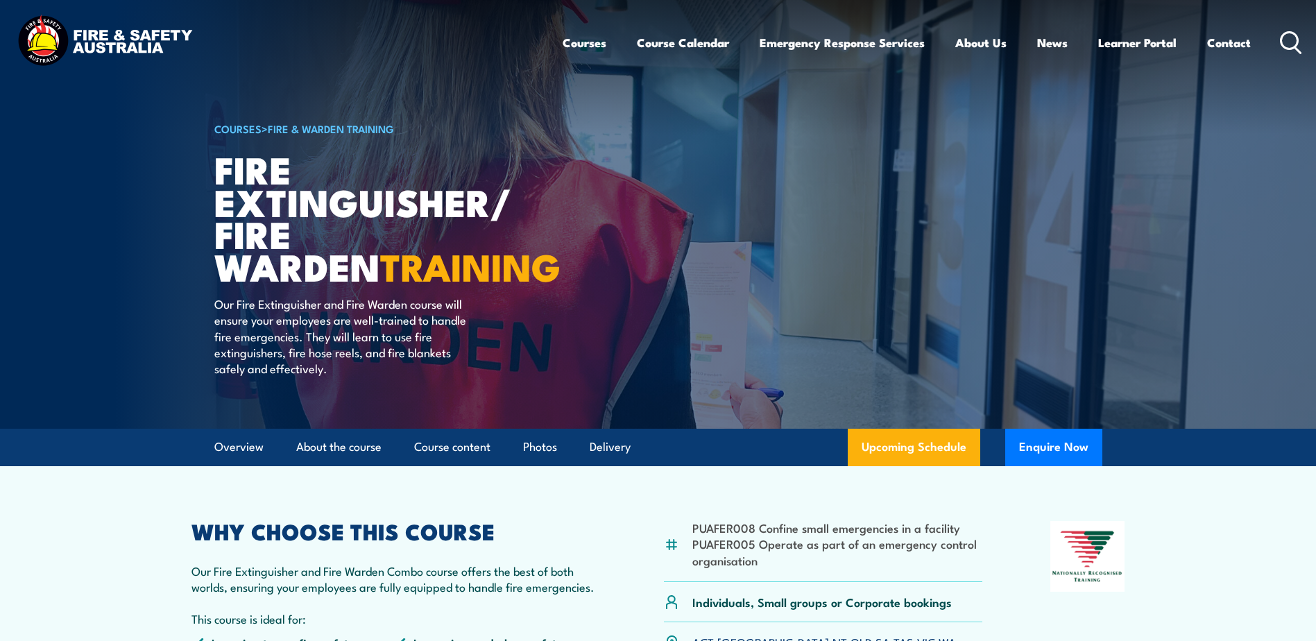
scroll to position [347, 0]
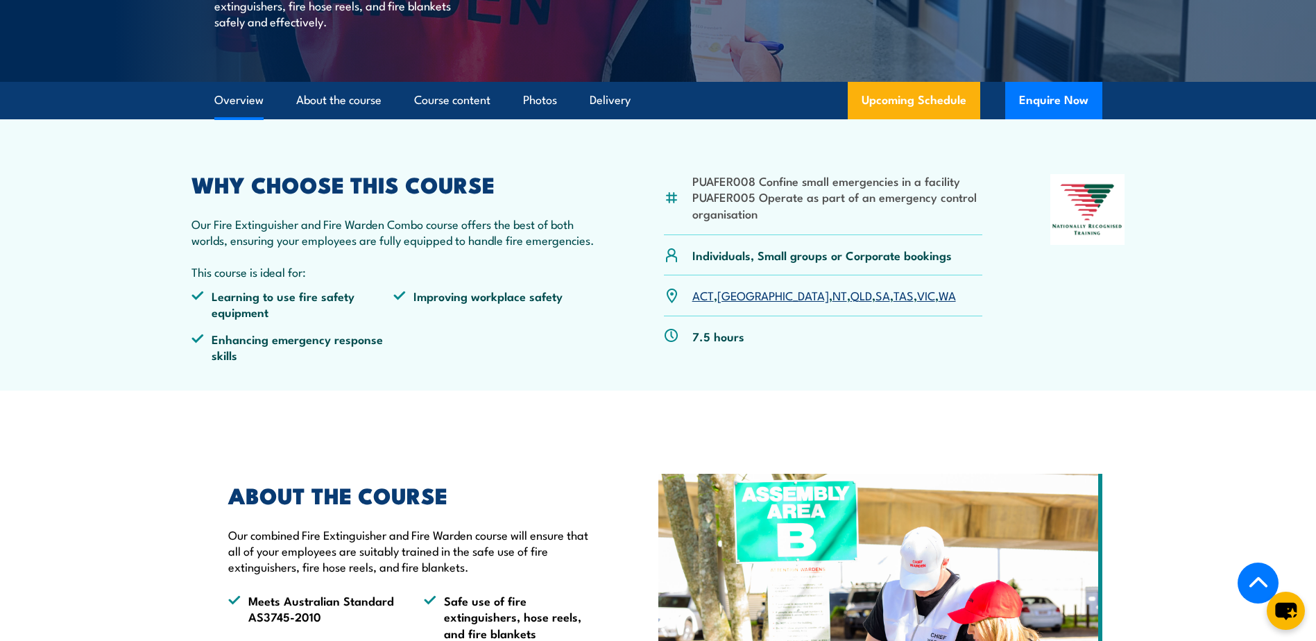
click at [917, 295] on link "VIC" at bounding box center [926, 294] width 18 height 17
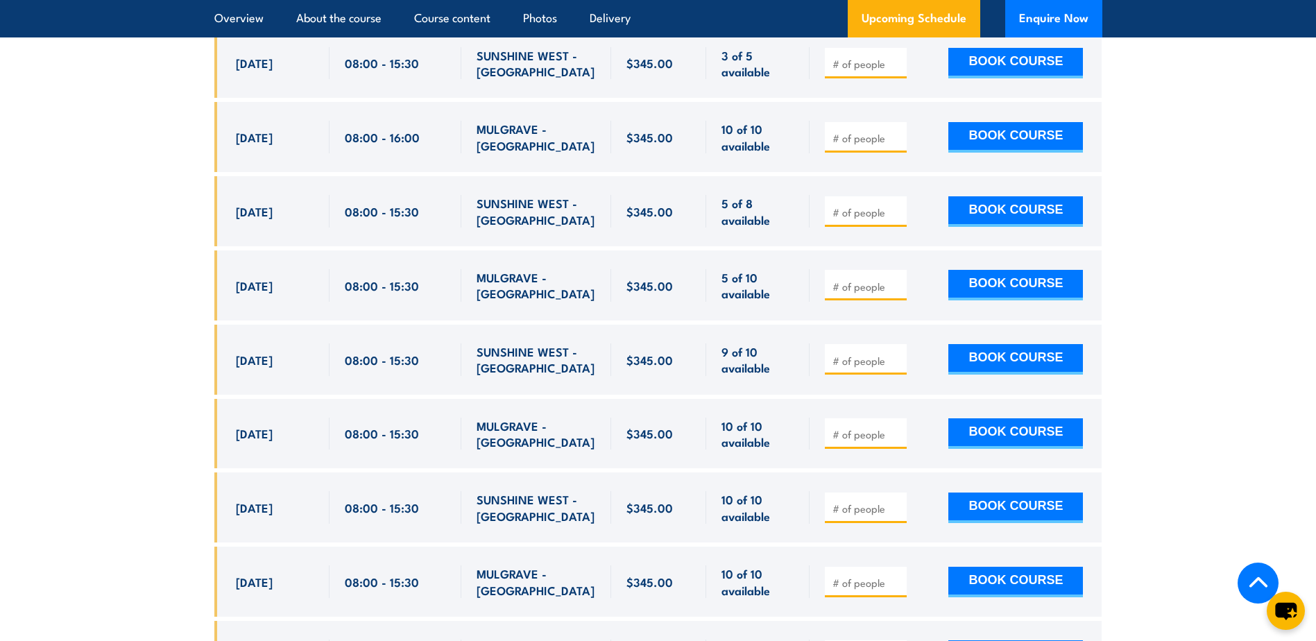
scroll to position [2486, 0]
